Goal: Find specific page/section: Locate item on page

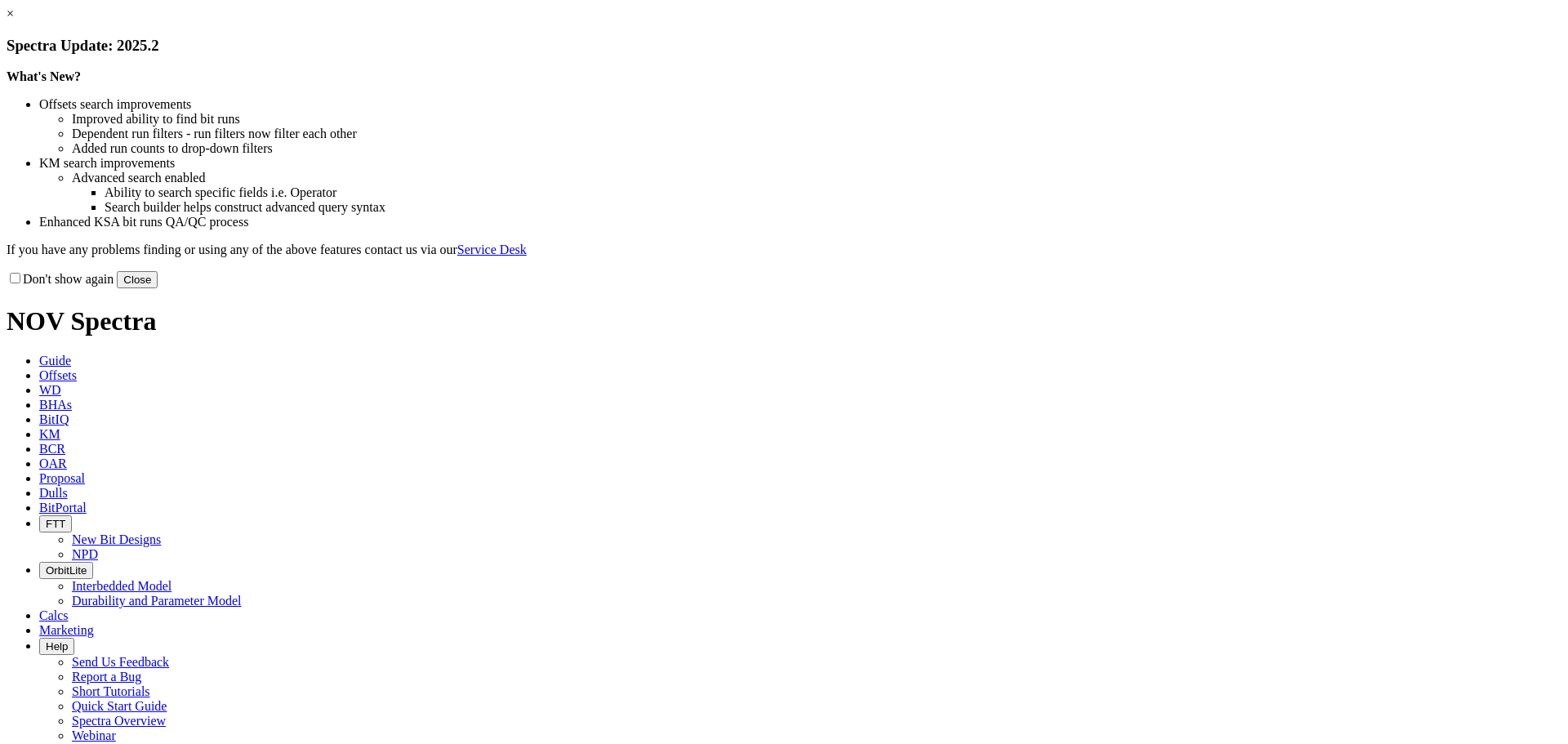
drag, startPoint x: 0, startPoint y: 0, endPoint x: 1119, endPoint y: 437, distance: 1201.3
click at [158, 288] on button "Close" at bounding box center [137, 280] width 40 height 17
